Goal: Transaction & Acquisition: Purchase product/service

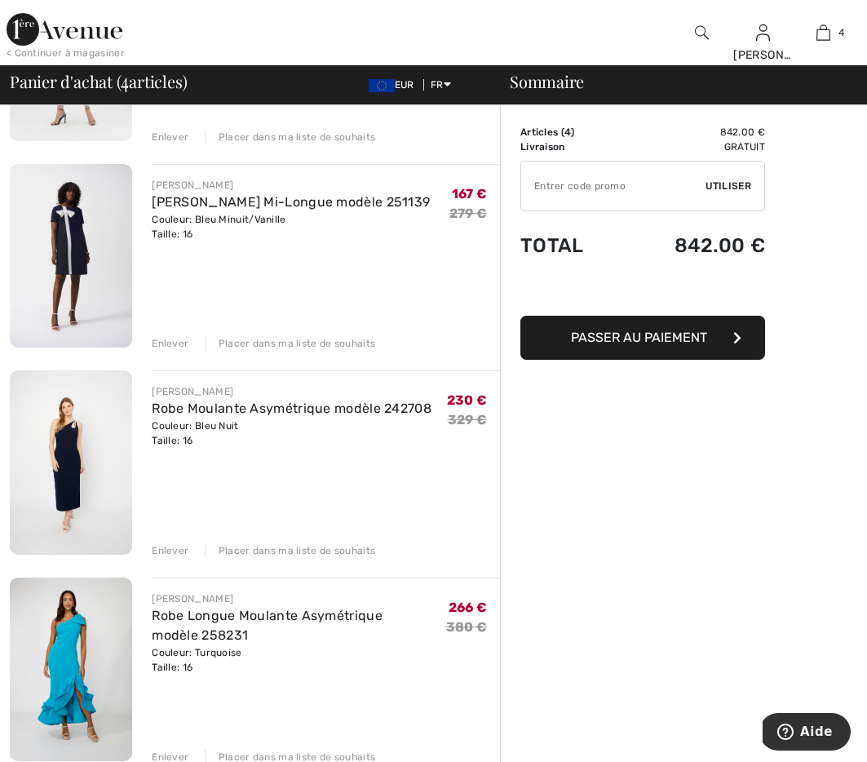
scroll to position [280, 0]
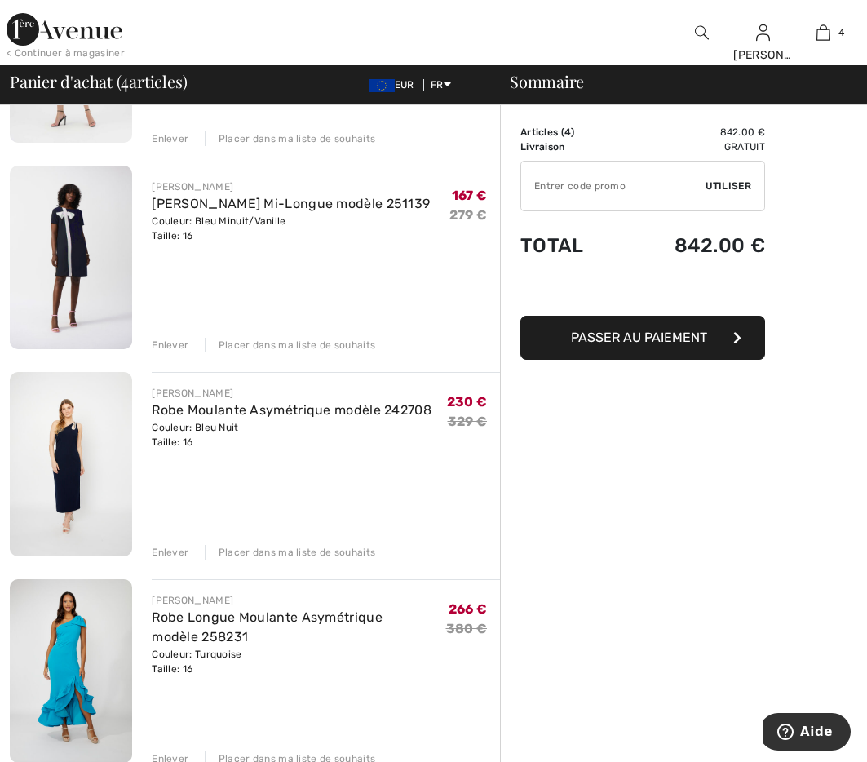
click at [71, 461] on img at bounding box center [71, 464] width 122 height 184
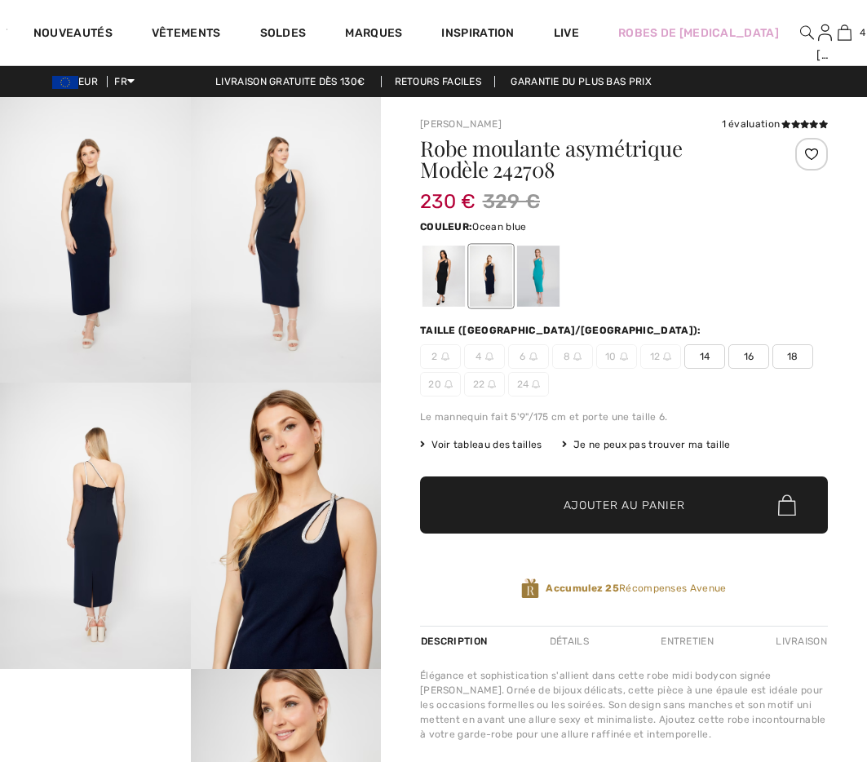
click at [542, 276] on div at bounding box center [538, 275] width 42 height 61
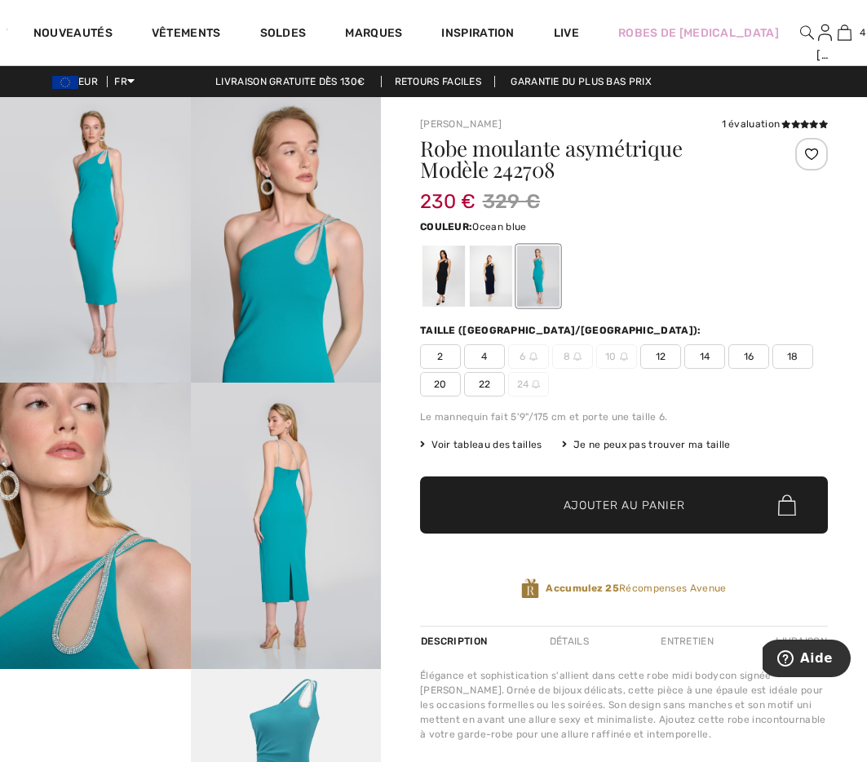
click at [747, 352] on span "16" at bounding box center [748, 356] width 41 height 24
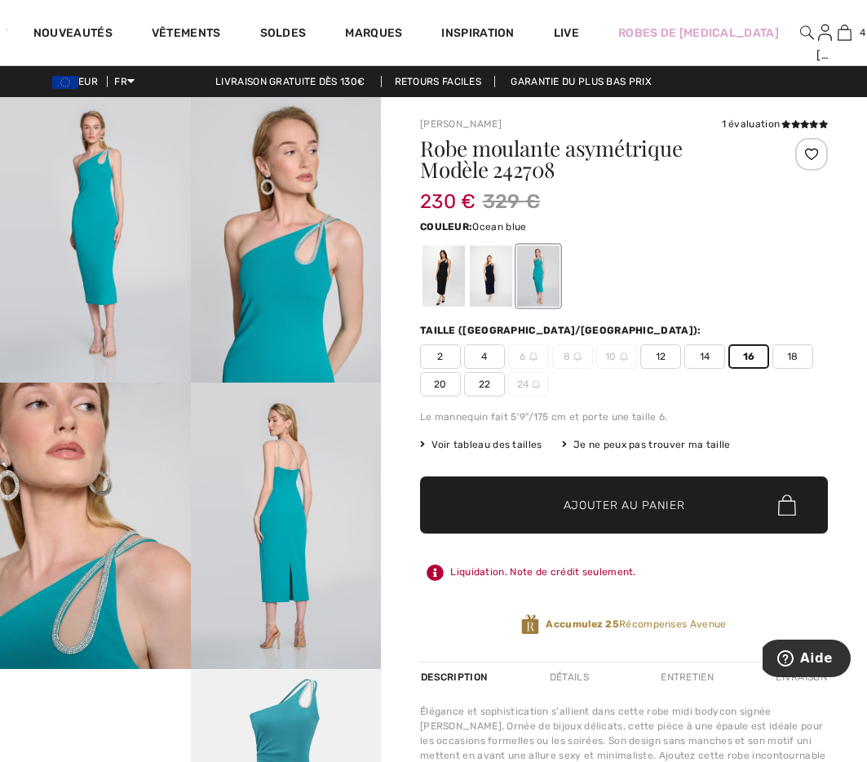
click at [660, 503] on span "Ajouter au panier" at bounding box center [623, 505] width 121 height 17
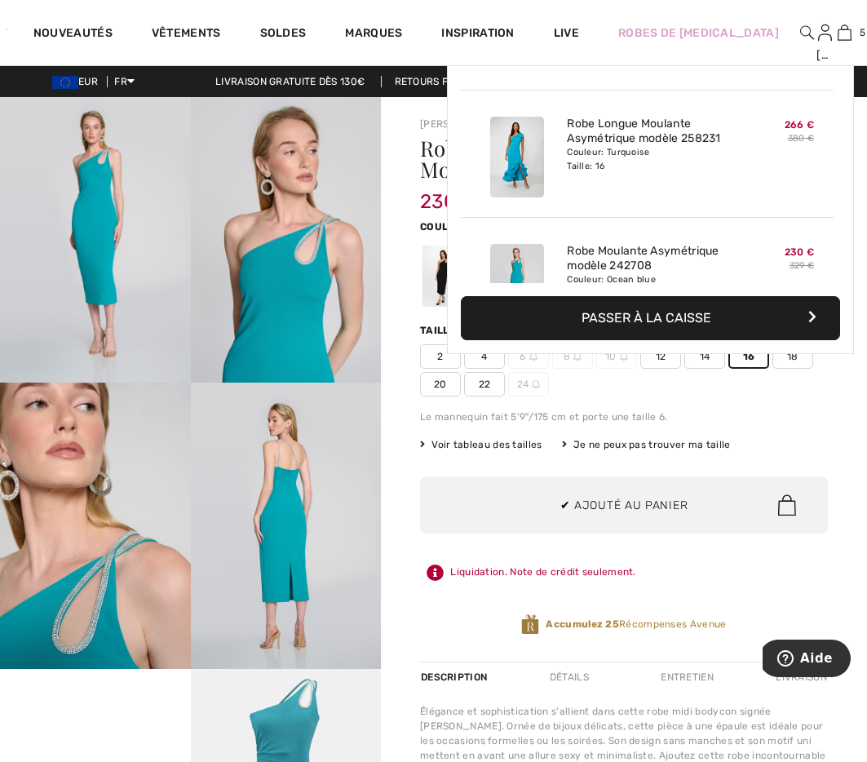
scroll to position [432, 0]
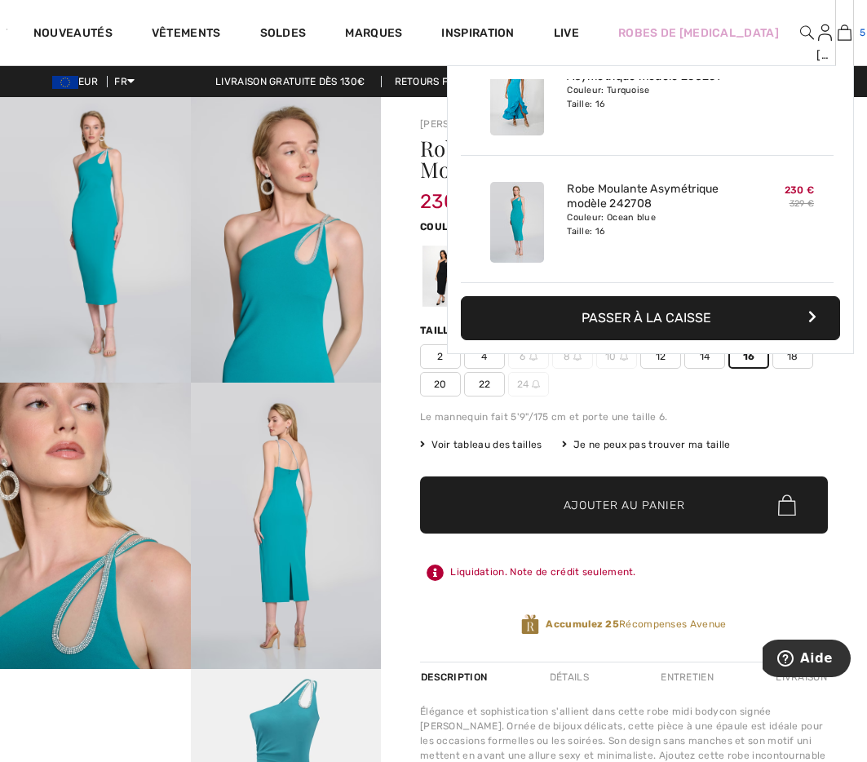
click at [841, 37] on link "5" at bounding box center [844, 33] width 17 height 20
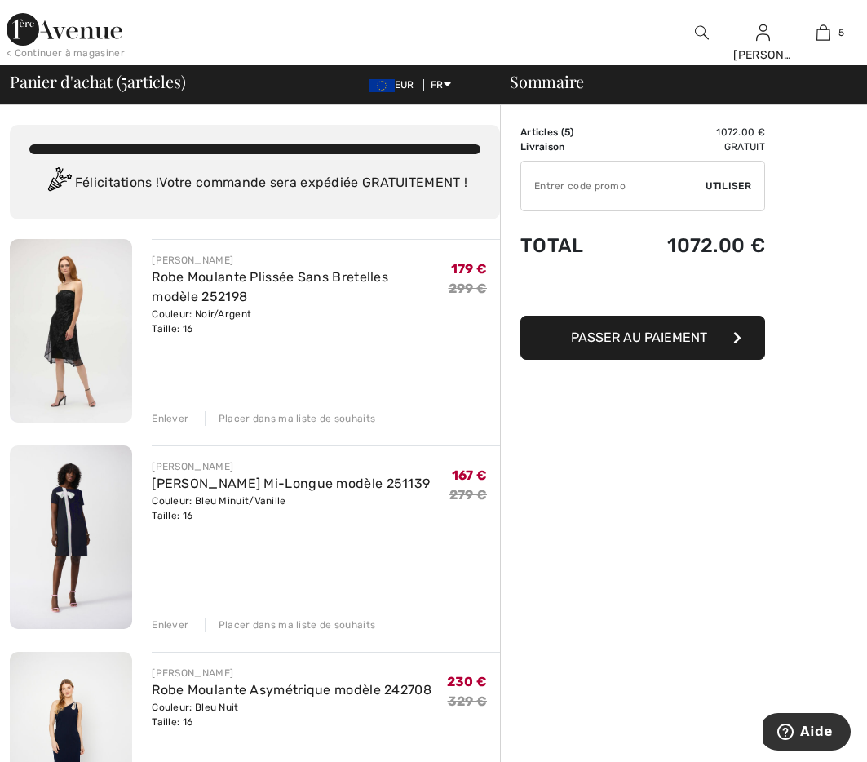
click at [171, 417] on div "Enlever" at bounding box center [170, 418] width 37 height 15
